Goal: Use online tool/utility: Utilize a website feature to perform a specific function

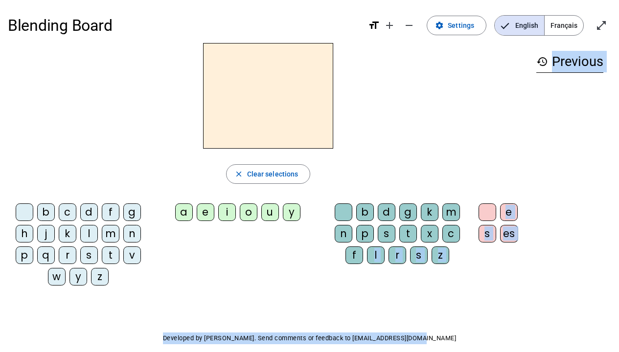
scroll to position [44, 0]
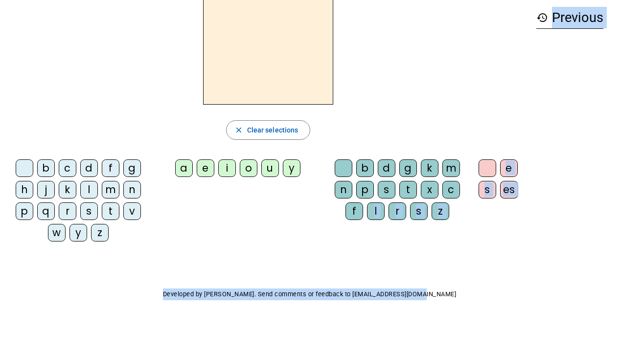
drag, startPoint x: 375, startPoint y: 260, endPoint x: 340, endPoint y: 341, distance: 88.1
click at [340, 351] on div "Blending Board format_size add remove settings Settings English Français open_i…" at bounding box center [309, 154] width 619 height 397
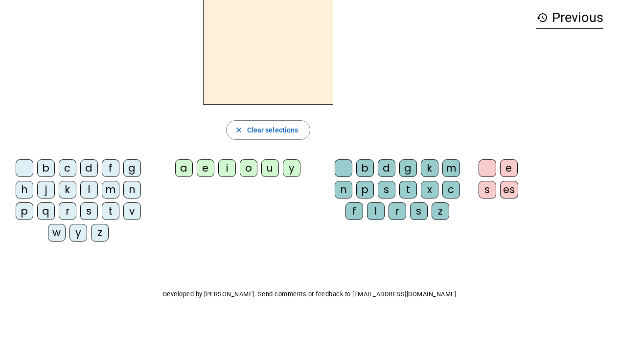
click at [302, 234] on div "b c d f g h j k l m n p q r s t v w y z a e i o u y b d g k m n p s t x c f l r…" at bounding box center [268, 203] width 521 height 94
click at [376, 212] on div "l" at bounding box center [376, 212] width 18 height 18
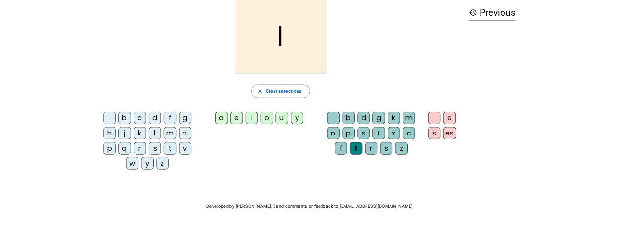
scroll to position [0, 0]
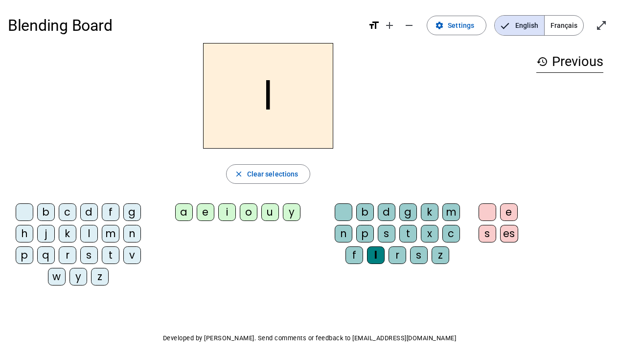
click at [186, 215] on div "a" at bounding box center [184, 213] width 18 height 18
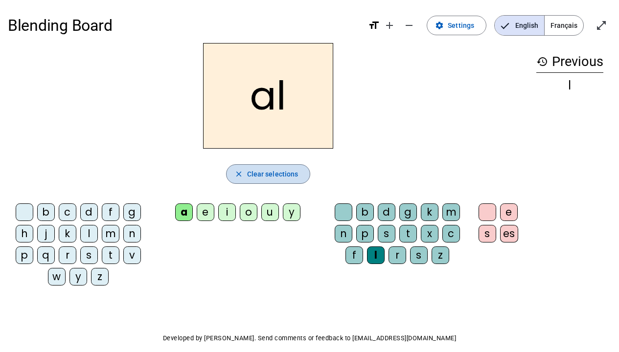
click at [254, 176] on span "Clear selections" at bounding box center [272, 174] width 51 height 12
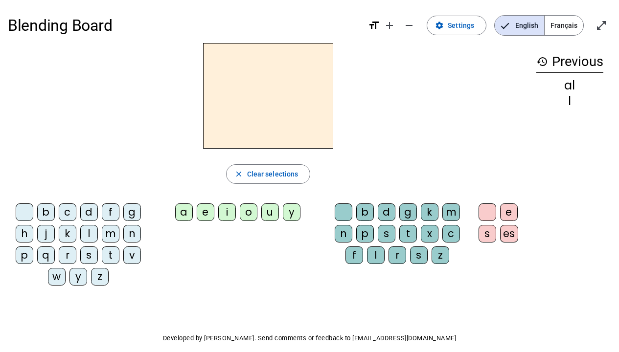
click at [374, 260] on div "l" at bounding box center [376, 256] width 18 height 18
click at [193, 211] on letter-bubble "a" at bounding box center [186, 215] width 22 height 22
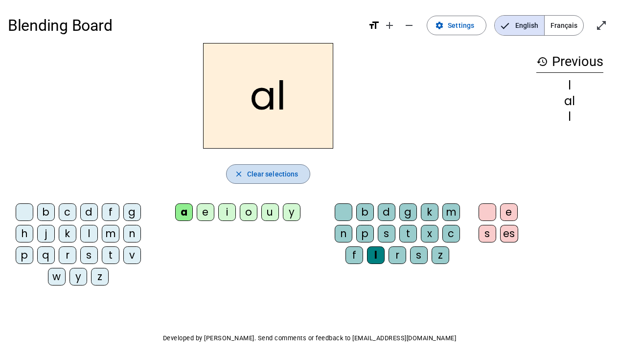
click at [280, 173] on span "Clear selections" at bounding box center [272, 174] width 51 height 12
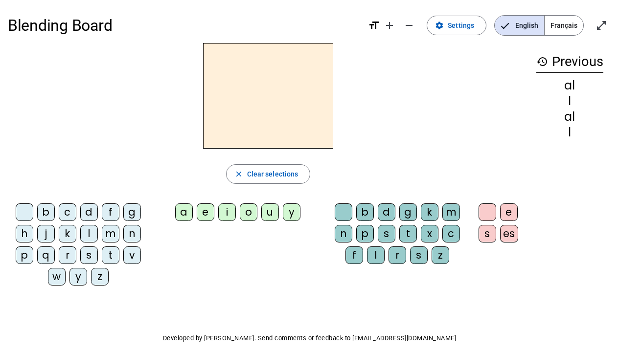
click at [185, 213] on div "a" at bounding box center [184, 213] width 18 height 18
click at [373, 251] on div "l" at bounding box center [376, 256] width 18 height 18
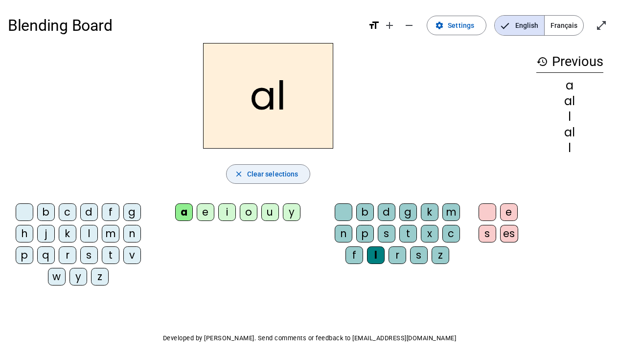
click at [253, 181] on span "button" at bounding box center [269, 174] width 84 height 23
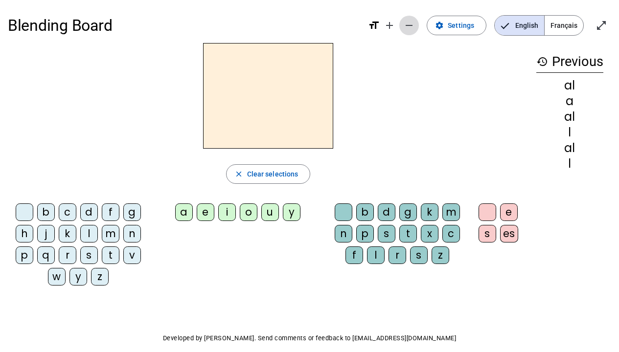
click at [412, 23] on mat-icon "remove" at bounding box center [409, 26] width 12 height 12
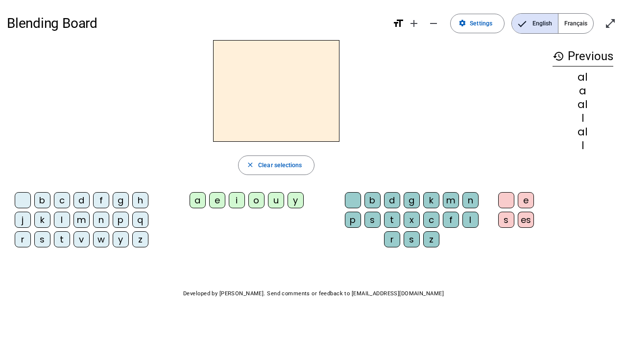
click at [61, 219] on div "l" at bounding box center [62, 220] width 16 height 16
click at [192, 202] on div "a" at bounding box center [197, 200] width 16 height 16
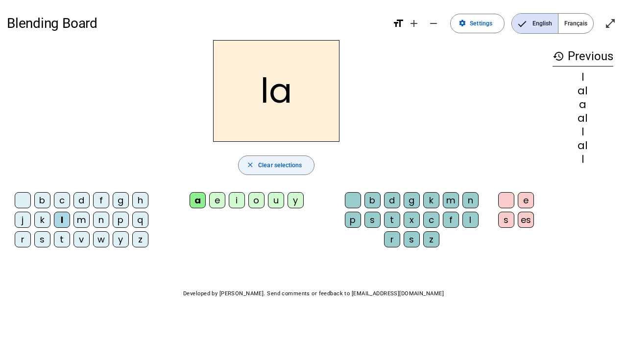
click at [279, 165] on span "Clear selections" at bounding box center [280, 166] width 44 height 10
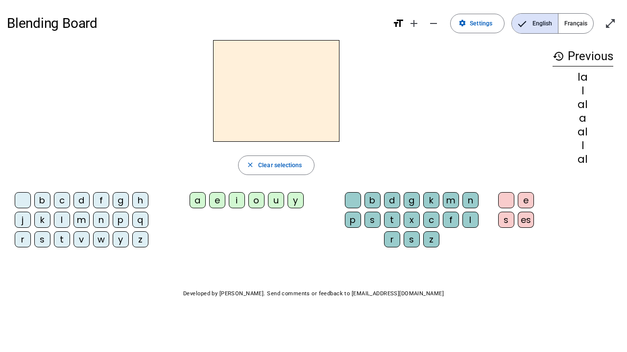
click at [63, 216] on div "l" at bounding box center [62, 220] width 16 height 16
click at [217, 200] on div "e" at bounding box center [217, 200] width 16 height 16
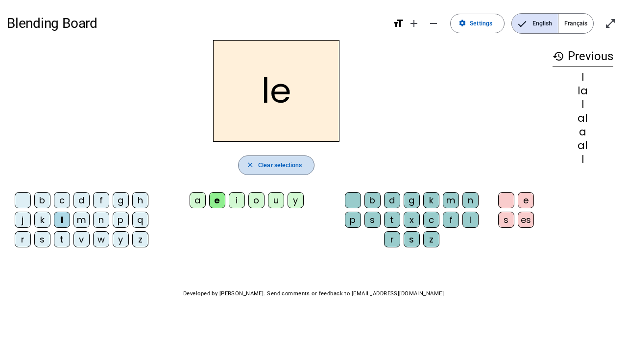
click at [294, 165] on span "Clear selections" at bounding box center [280, 166] width 44 height 10
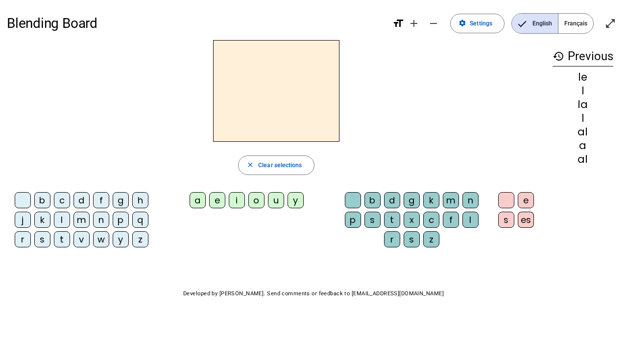
click at [65, 240] on div "t" at bounding box center [62, 240] width 16 height 16
click at [274, 200] on div "u" at bounding box center [276, 200] width 16 height 16
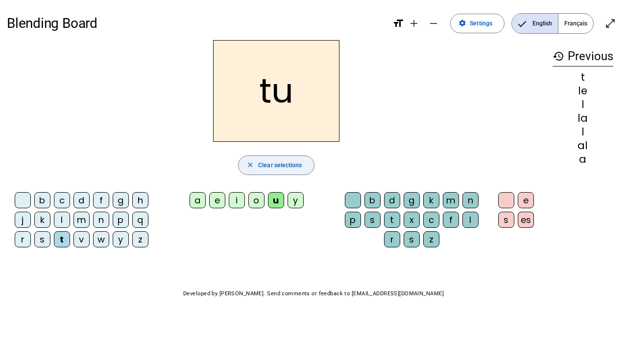
click at [294, 170] on span "button" at bounding box center [275, 165] width 75 height 23
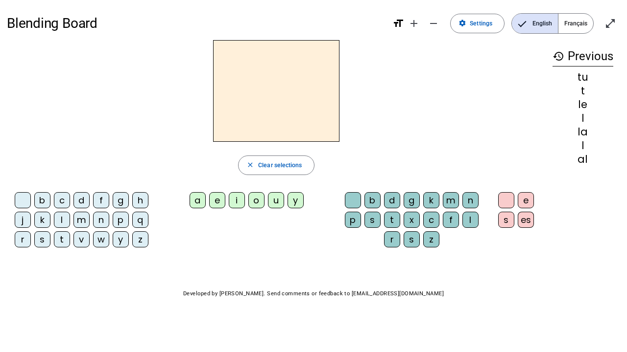
click at [65, 241] on div "t" at bounding box center [62, 240] width 16 height 16
click at [220, 203] on div "e" at bounding box center [217, 200] width 16 height 16
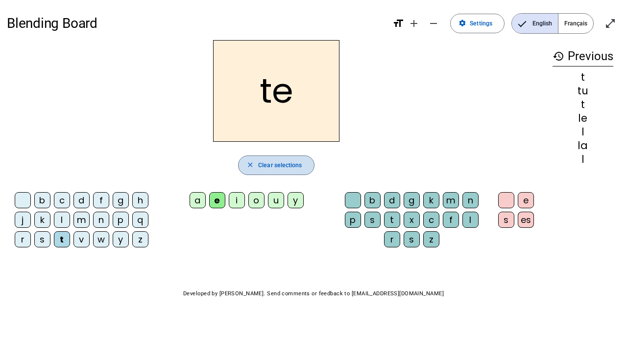
click at [285, 166] on span "Clear selections" at bounding box center [280, 166] width 44 height 10
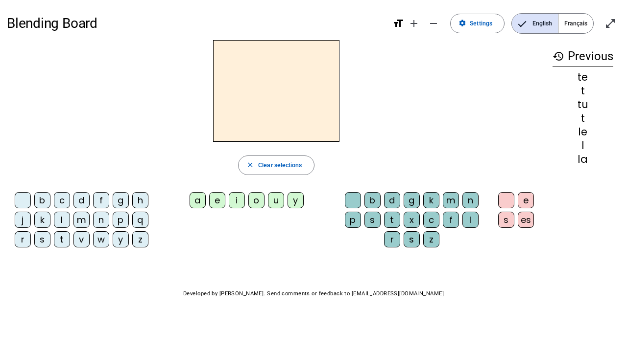
click at [61, 240] on div "t" at bounding box center [62, 240] width 16 height 16
click at [203, 201] on div "a" at bounding box center [197, 200] width 16 height 16
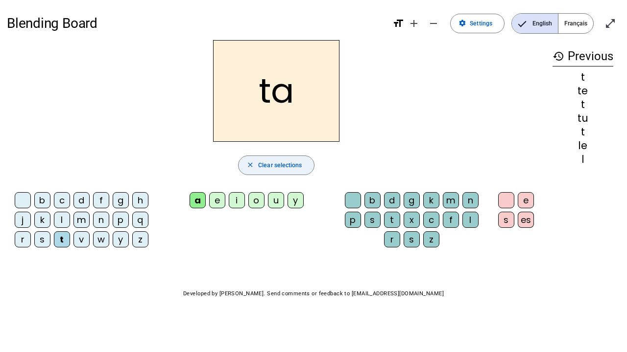
click at [277, 162] on span "Clear selections" at bounding box center [280, 166] width 44 height 10
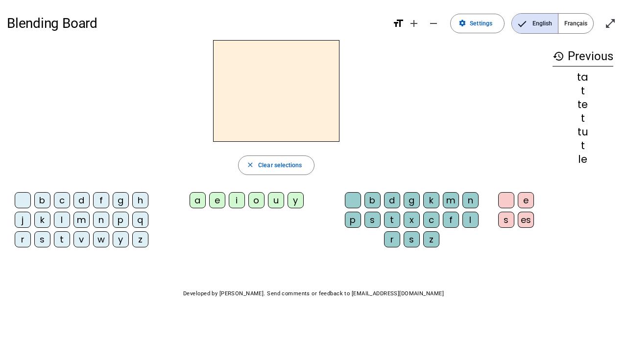
click at [81, 198] on div "d" at bounding box center [81, 200] width 16 height 16
click at [200, 202] on div "a" at bounding box center [197, 200] width 16 height 16
click at [395, 200] on div "d" at bounding box center [392, 200] width 16 height 16
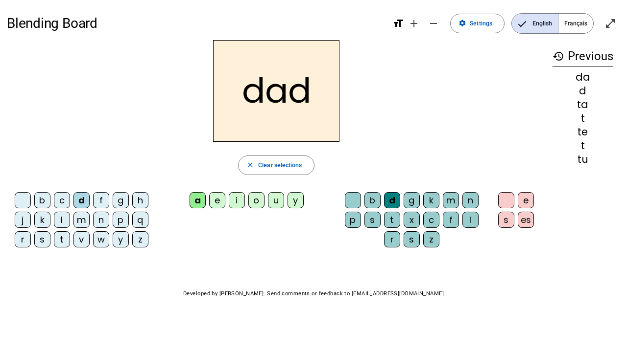
click at [197, 204] on div "a" at bounding box center [197, 200] width 16 height 16
click at [285, 169] on span "Clear selections" at bounding box center [280, 166] width 44 height 10
